Goal: Task Accomplishment & Management: Manage account settings

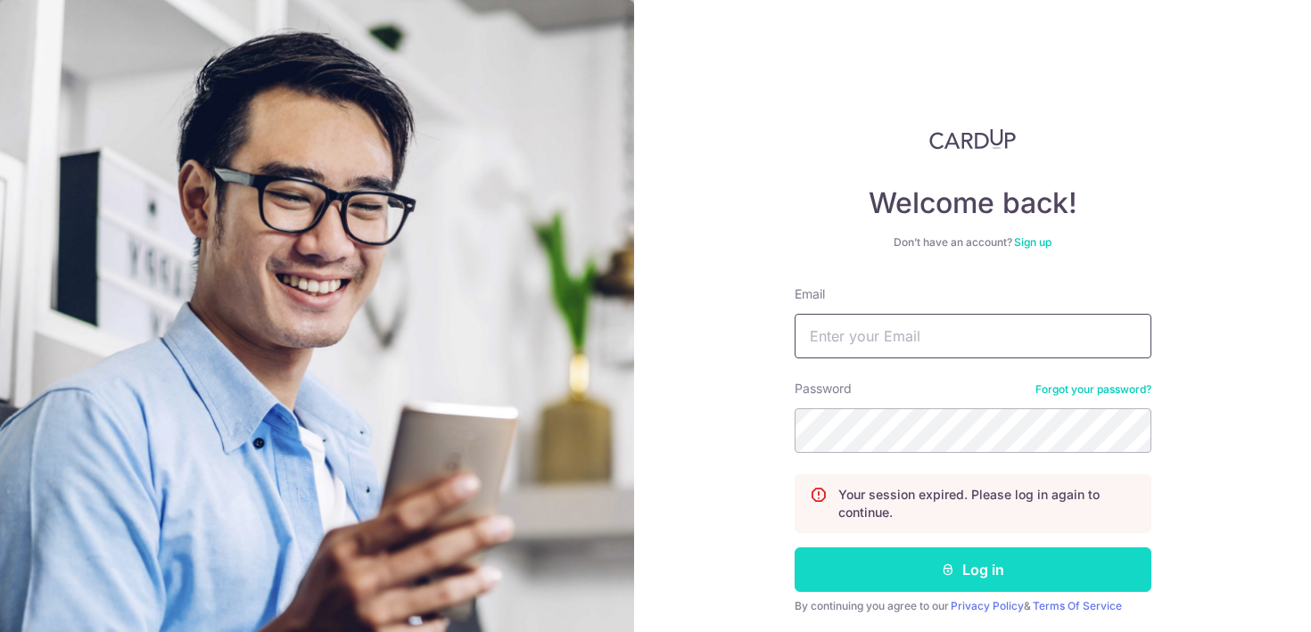
type input "[EMAIL_ADDRESS][DOMAIN_NAME]"
click at [949, 567] on icon "submit" at bounding box center [948, 570] width 14 height 14
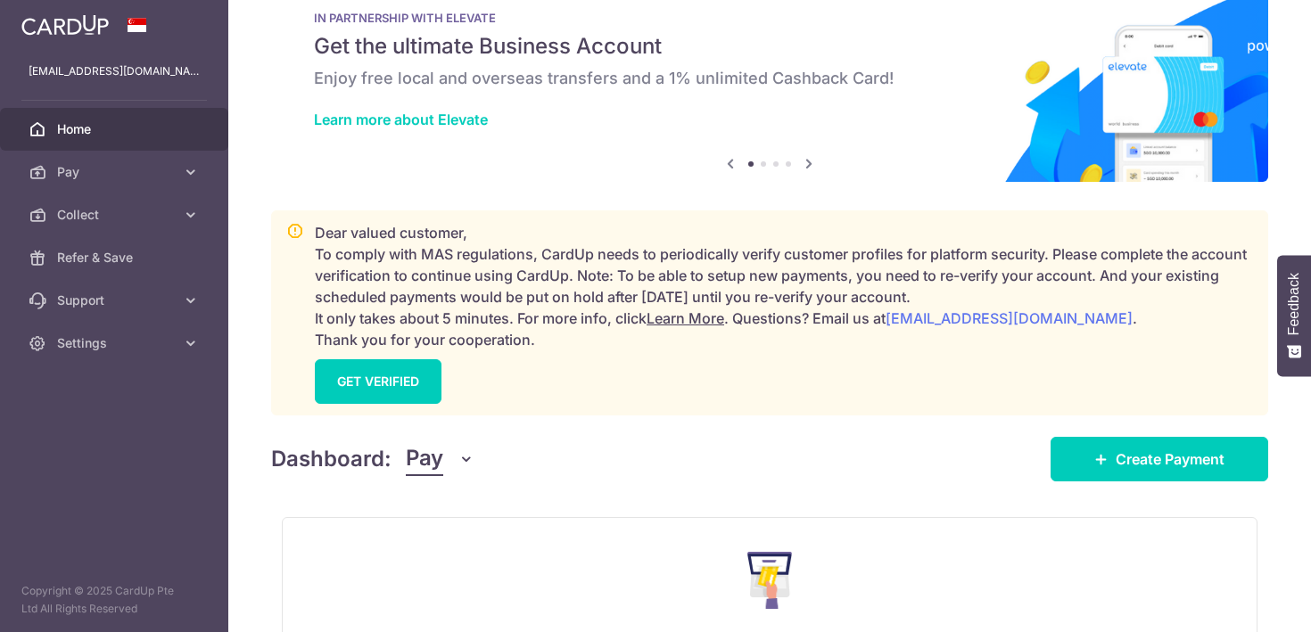
click at [451, 465] on button "Pay" at bounding box center [440, 459] width 69 height 34
